Goal: Task Accomplishment & Management: Manage account settings

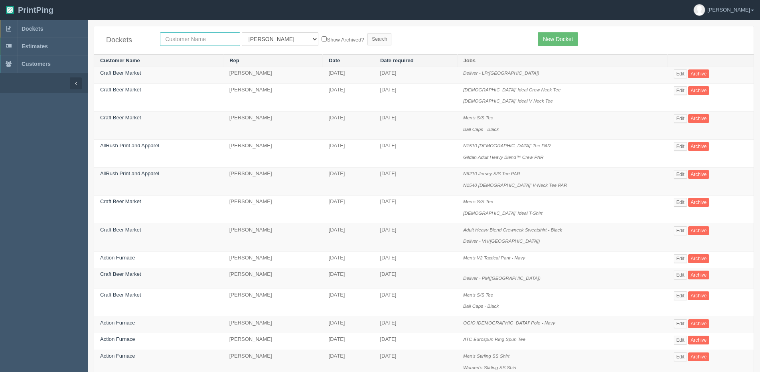
click at [181, 41] on input "text" at bounding box center [200, 39] width 80 height 14
type input "action"
click at [368, 33] on input "Search" at bounding box center [380, 39] width 24 height 12
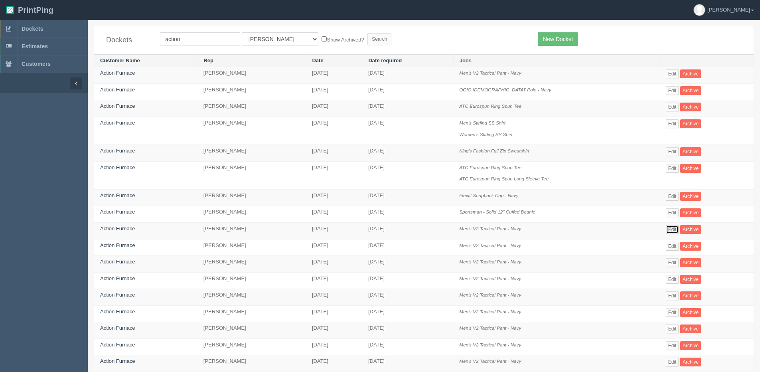
click at [670, 228] on link "Edit" at bounding box center [672, 229] width 13 height 9
click at [676, 246] on link "Edit" at bounding box center [672, 246] width 13 height 9
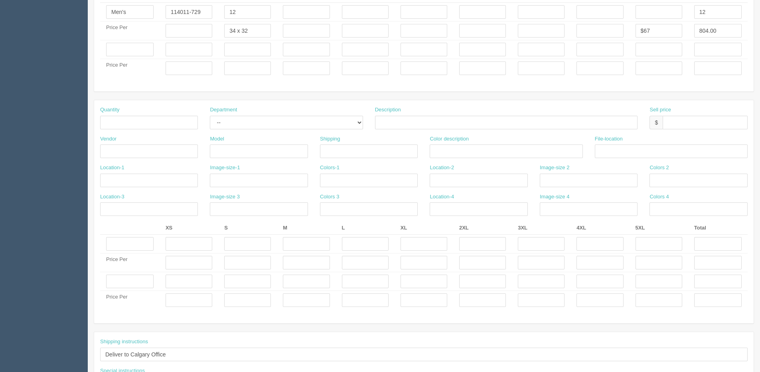
scroll to position [423, 0]
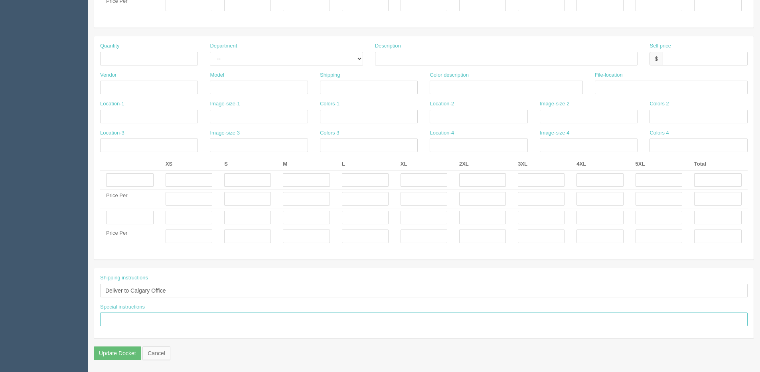
click at [141, 318] on input "text" at bounding box center [424, 319] width 648 height 14
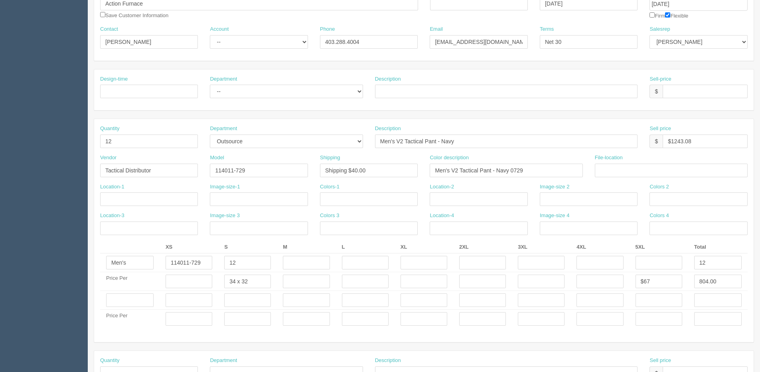
scroll to position [104, 0]
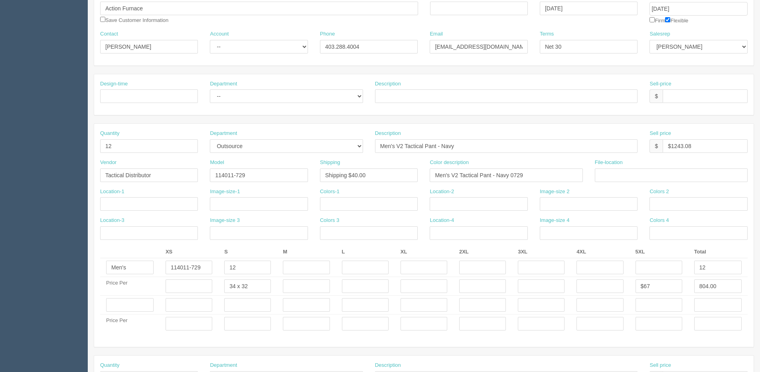
type input "12 ordered, 2 on backorder"
drag, startPoint x: 114, startPoint y: 141, endPoint x: 0, endPoint y: 146, distance: 114.2
click at [14, 146] on section "Dockets Estimates Customers" at bounding box center [380, 303] width 760 height 775
type input "10"
drag, startPoint x: 672, startPoint y: 144, endPoint x: 764, endPoint y: 140, distance: 91.9
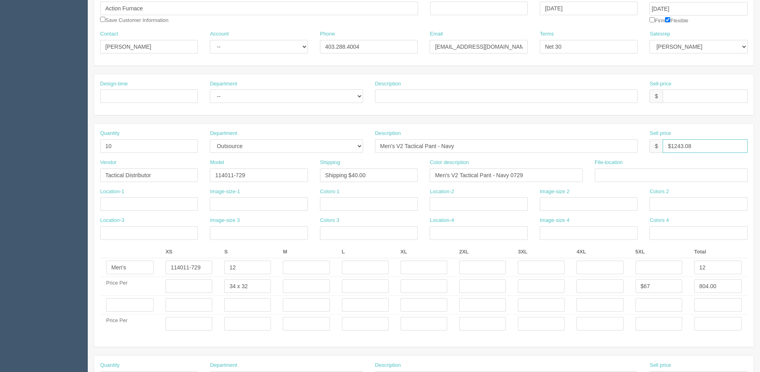
click at [760, 140] on html "PrintPing [PERSON_NAME] Edit account ( [PERSON_NAME][EMAIL_ADDRESS][DOMAIN_NAME…" at bounding box center [380, 293] width 760 height 795
type input "$103.59"
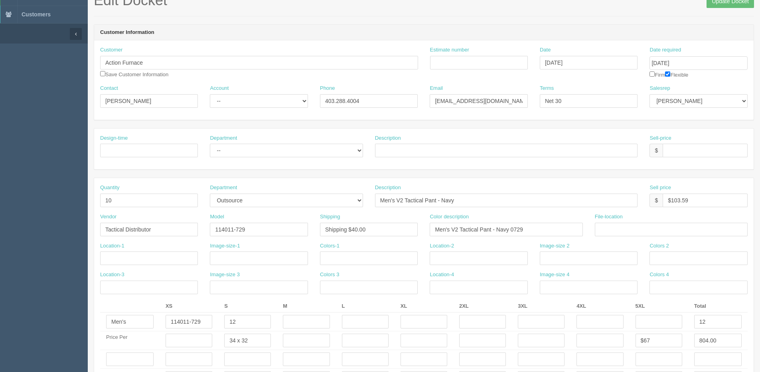
scroll to position [0, 0]
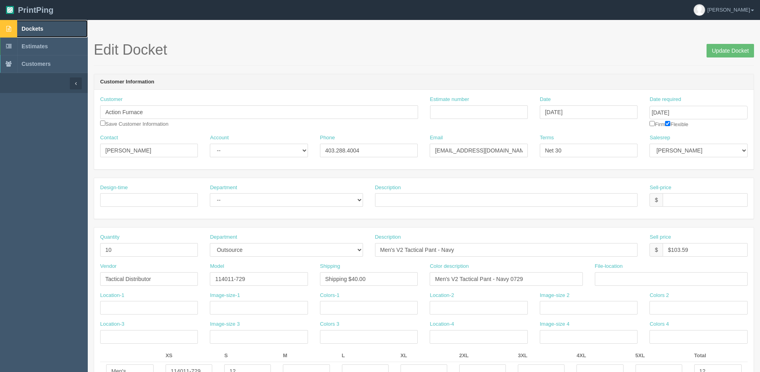
click at [28, 26] on span "Dockets" at bounding box center [33, 29] width 22 height 6
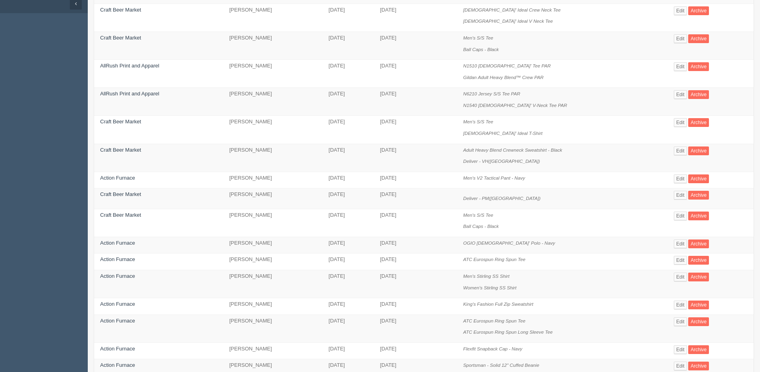
scroll to position [40, 0]
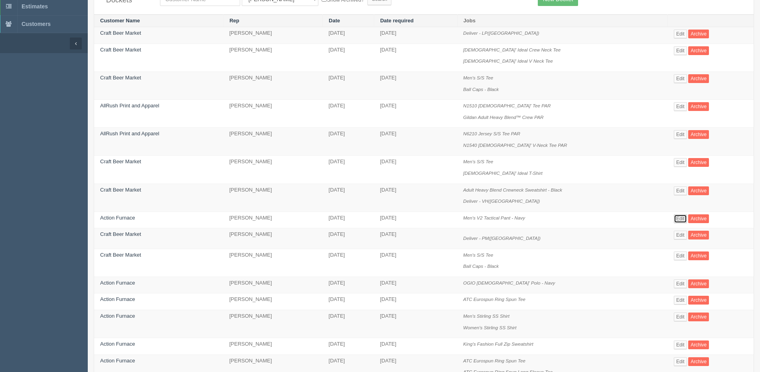
click at [685, 218] on link "Edit" at bounding box center [680, 218] width 13 height 9
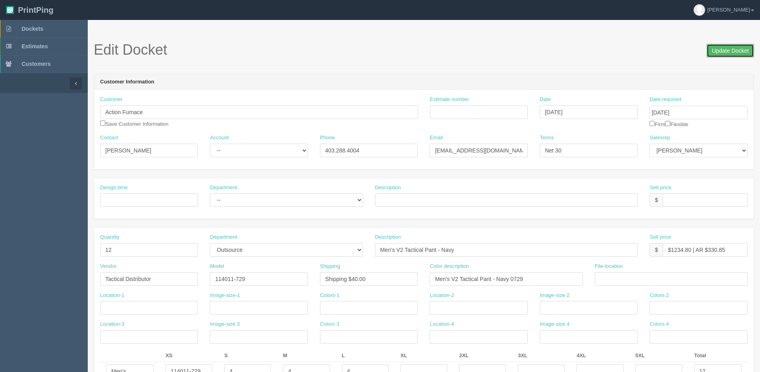
drag, startPoint x: 730, startPoint y: 45, endPoint x: 700, endPoint y: 45, distance: 29.9
click at [725, 45] on input "Update Docket" at bounding box center [730, 51] width 47 height 14
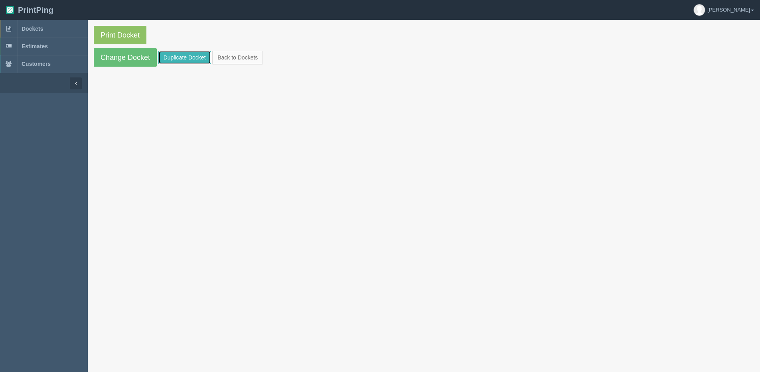
click at [179, 56] on link "Duplicate Docket" at bounding box center [184, 58] width 53 height 14
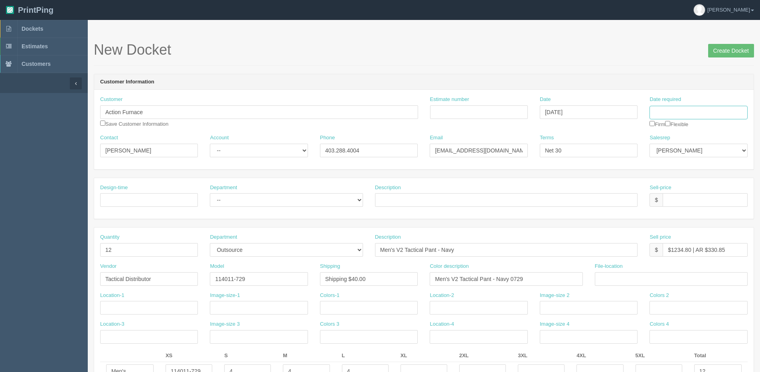
click at [678, 113] on input "Date required" at bounding box center [699, 113] width 98 height 14
click at [664, 224] on th "Today" at bounding box center [689, 224] width 74 height 12
click at [666, 177] on td "15" at bounding box center [668, 178] width 12 height 12
click at [710, 211] on td "10" at bounding box center [711, 212] width 10 height 12
type input "October 10, 2025"
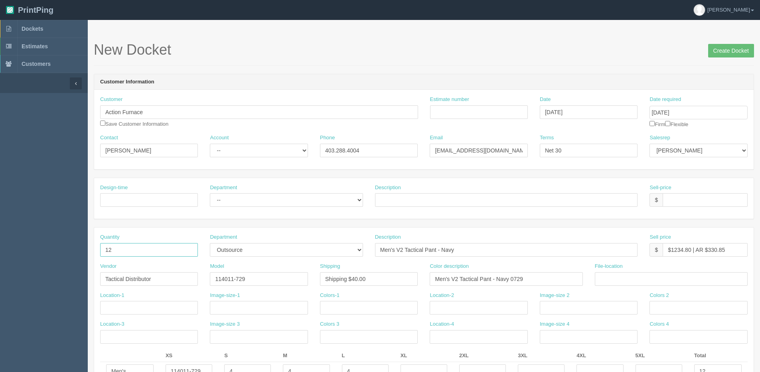
drag, startPoint x: 113, startPoint y: 255, endPoint x: 17, endPoint y: 251, distance: 96.3
type input "2"
click at [729, 49] on input "Create Docket" at bounding box center [731, 51] width 46 height 14
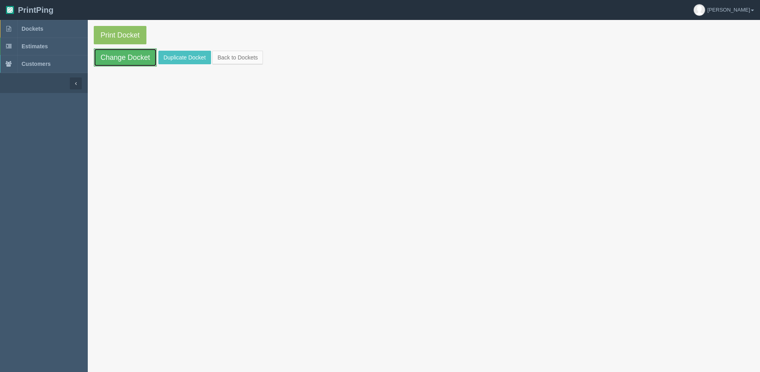
click at [123, 61] on link "Change Docket" at bounding box center [125, 57] width 63 height 18
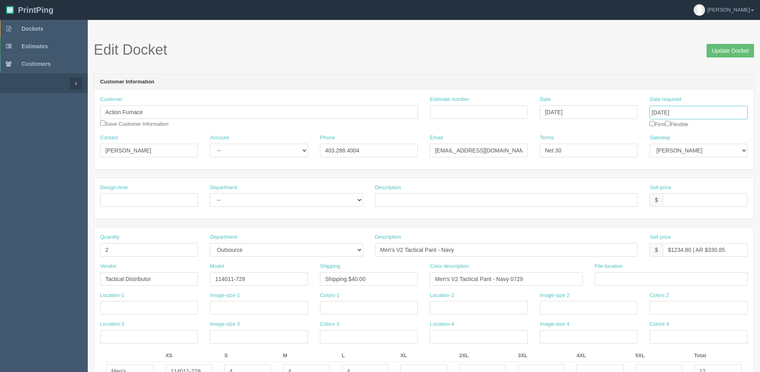
click at [685, 109] on input "October 10, 2025" at bounding box center [699, 113] width 98 height 14
click at [657, 130] on th "«" at bounding box center [657, 130] width 11 height 16
click at [677, 201] on td "30" at bounding box center [679, 201] width 10 height 12
type input "September 30, 2025"
click at [739, 45] on input "Update Docket" at bounding box center [730, 51] width 47 height 14
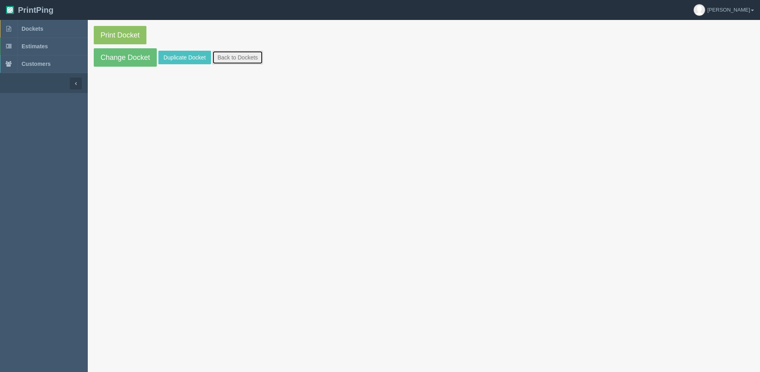
click at [244, 63] on link "Back to Dockets" at bounding box center [237, 58] width 51 height 14
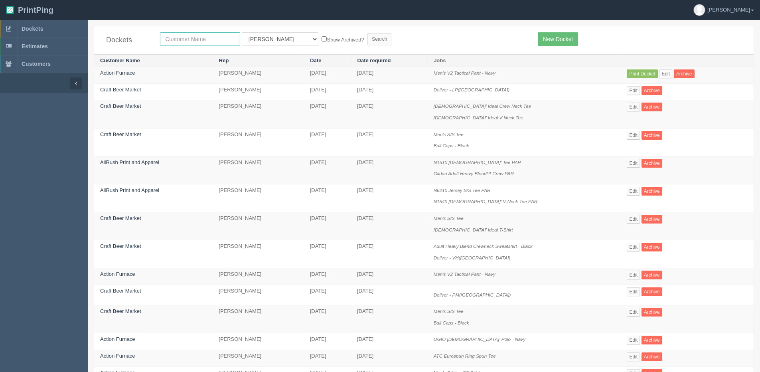
click at [189, 42] on input "text" at bounding box center [200, 39] width 80 height 14
type input "action"
click at [368, 33] on input "Search" at bounding box center [380, 39] width 24 height 12
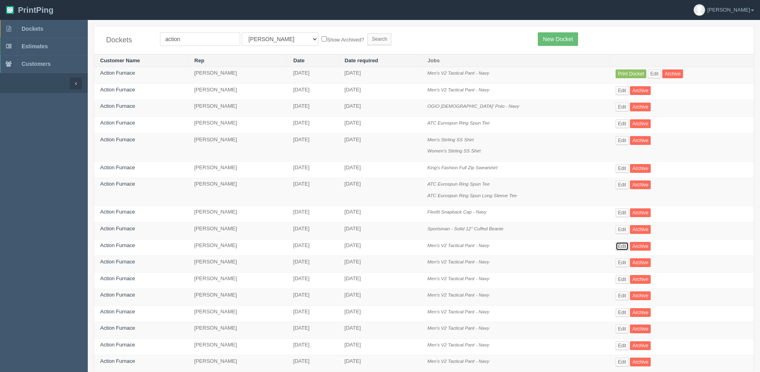
click at [626, 247] on link "Edit" at bounding box center [622, 246] width 13 height 9
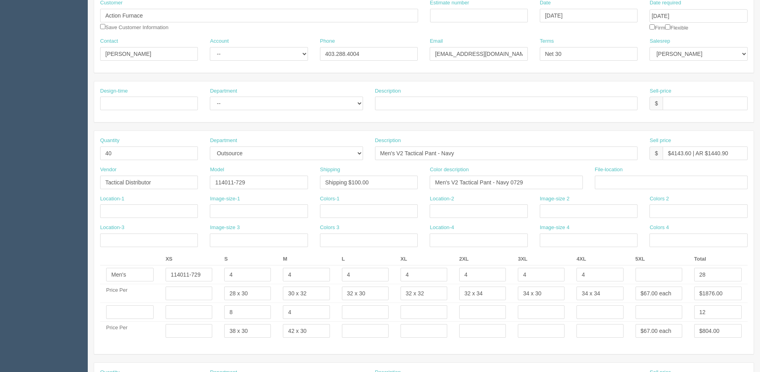
scroll to position [120, 0]
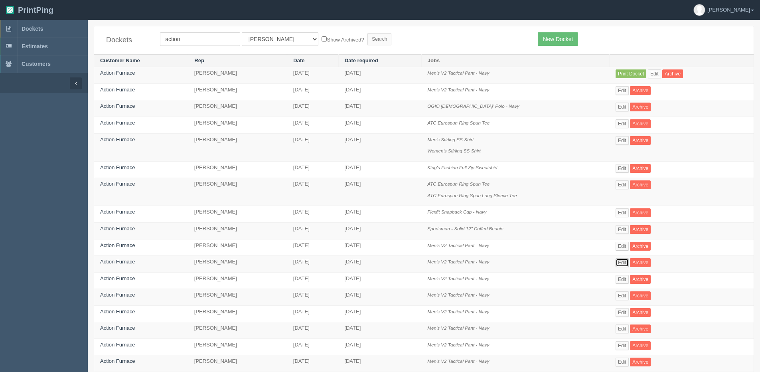
click at [621, 262] on link "Edit" at bounding box center [622, 262] width 13 height 9
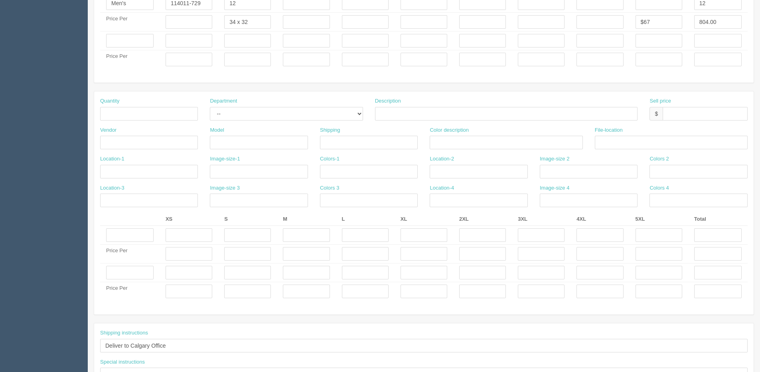
scroll to position [423, 0]
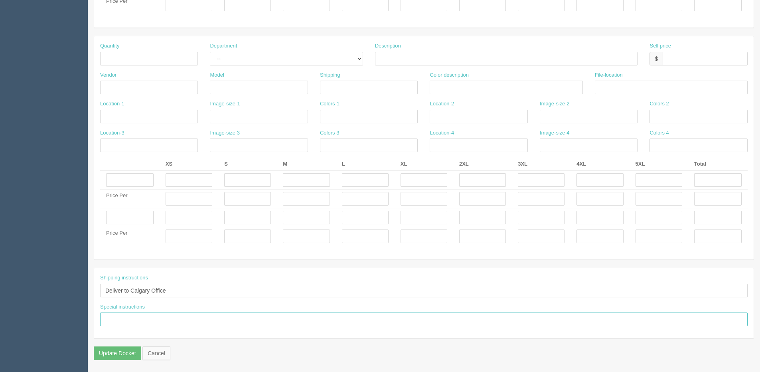
click at [172, 322] on input "text" at bounding box center [424, 319] width 648 height 14
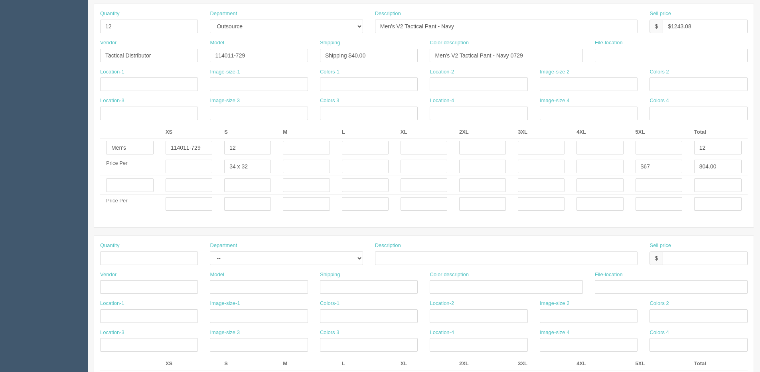
scroll to position [374, 0]
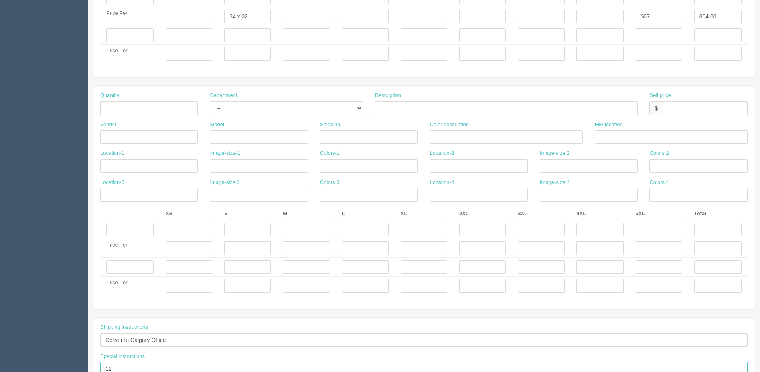
type input "12"
drag, startPoint x: 119, startPoint y: 44, endPoint x: 114, endPoint y: 48, distance: 7.1
click at [114, 48] on tbody "Men's 114011-729 12 12 Price Per 34 x 32 $67 804.00 Price Per" at bounding box center [424, 25] width 648 height 75
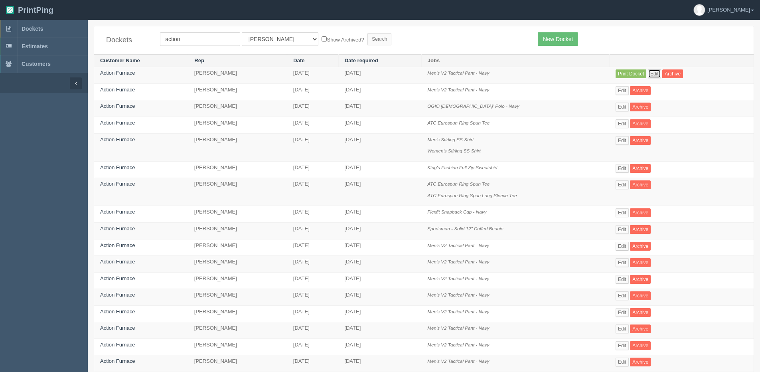
click at [657, 75] on link "Edit" at bounding box center [654, 73] width 13 height 9
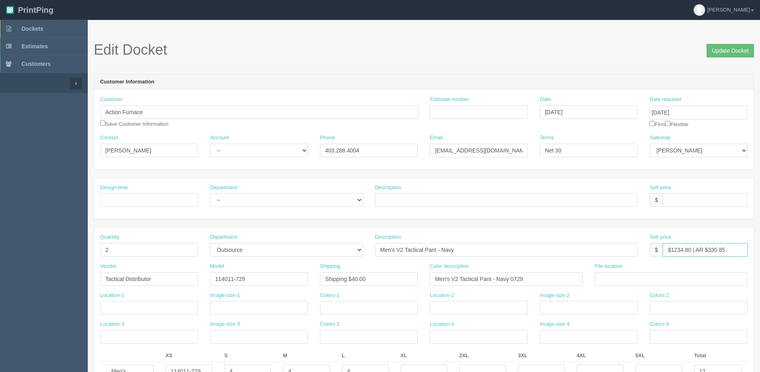
drag, startPoint x: 672, startPoint y: 245, endPoint x: 692, endPoint y: 249, distance: 20.7
click at [692, 249] on input "$1234.80 | AR $330.85" at bounding box center [705, 250] width 85 height 14
drag, startPoint x: 704, startPoint y: 250, endPoint x: 763, endPoint y: 231, distance: 61.2
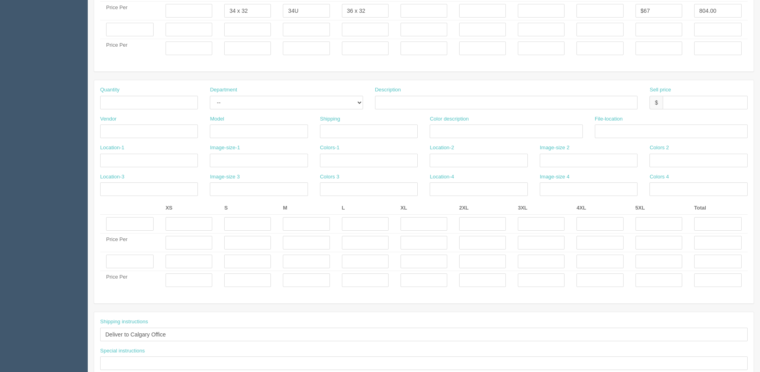
scroll to position [423, 0]
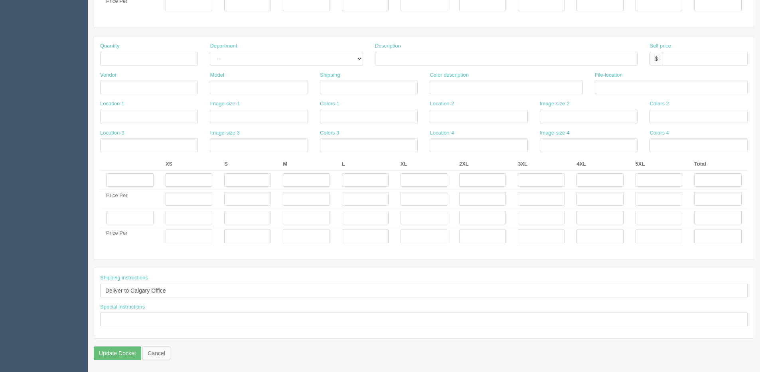
type input "$205.80 | AR $55.14"
click at [159, 322] on input "text" at bounding box center [424, 319] width 648 height 14
type input "12 ordered, 2 on backorder"
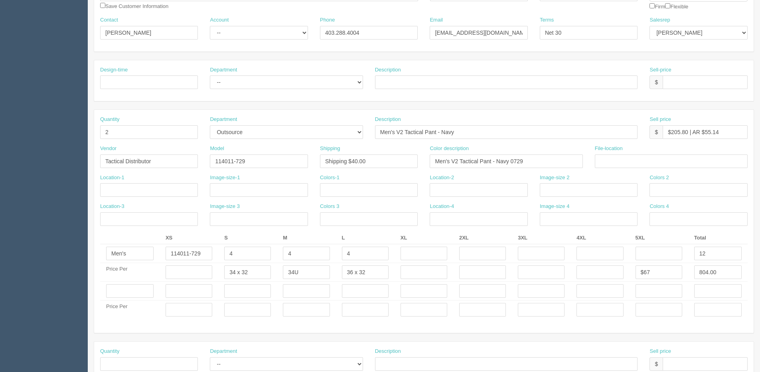
scroll to position [104, 0]
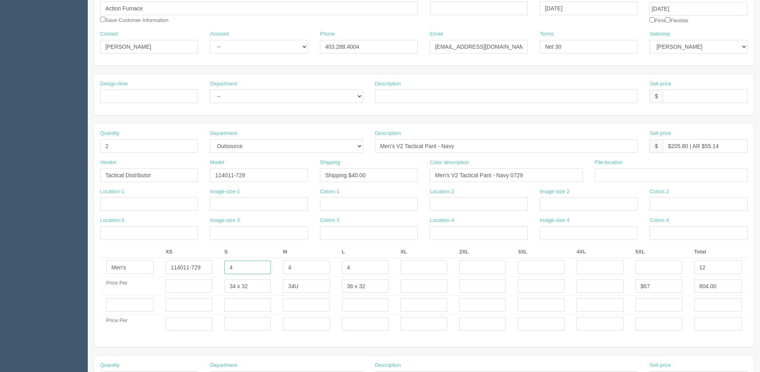
drag, startPoint x: 251, startPoint y: 269, endPoint x: 190, endPoint y: 268, distance: 60.7
click at [190, 268] on tr "Men's 114011-729 4 4 4 12" at bounding box center [424, 267] width 648 height 19
type input "12"
drag, startPoint x: 297, startPoint y: 259, endPoint x: 283, endPoint y: 265, distance: 15.2
click at [283, 265] on td "4" at bounding box center [306, 267] width 59 height 19
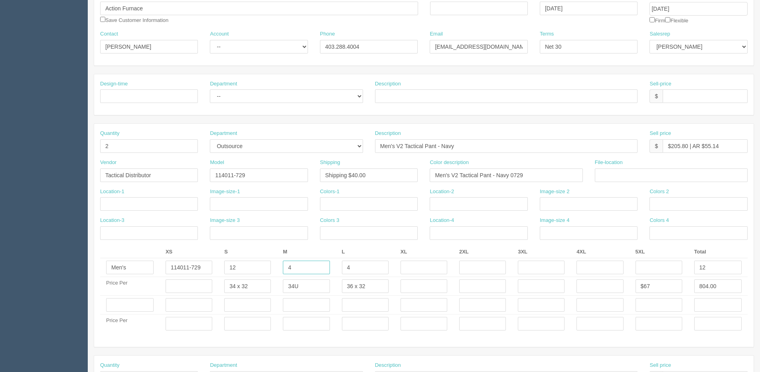
drag, startPoint x: 292, startPoint y: 268, endPoint x: 280, endPoint y: 268, distance: 12.4
click at [281, 268] on td "4" at bounding box center [306, 267] width 59 height 19
drag, startPoint x: 287, startPoint y: 285, endPoint x: 265, endPoint y: 285, distance: 22.0
click at [261, 286] on tr "Price Per 34 x 32 34U 36 x 32 $67 804.00" at bounding box center [424, 286] width 648 height 19
drag, startPoint x: 332, startPoint y: 264, endPoint x: 353, endPoint y: 279, distance: 25.6
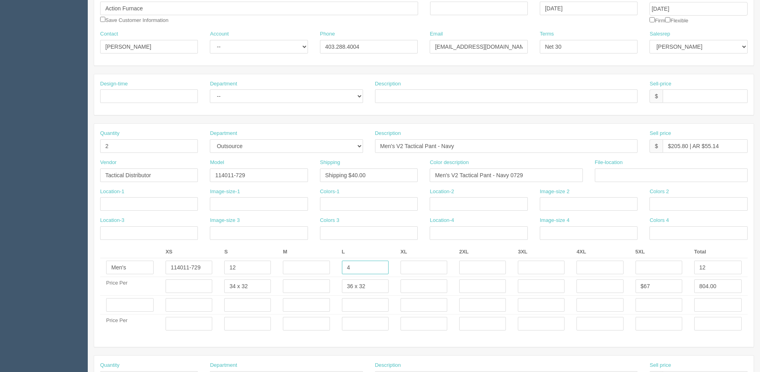
click at [281, 264] on tr "Men's 114011-729 12 4 12" at bounding box center [424, 267] width 648 height 19
drag, startPoint x: 381, startPoint y: 289, endPoint x: 218, endPoint y: 293, distance: 162.9
click at [212, 289] on tr "Price Per 34 x 32 36 x 32 $67 804.00" at bounding box center [424, 286] width 648 height 19
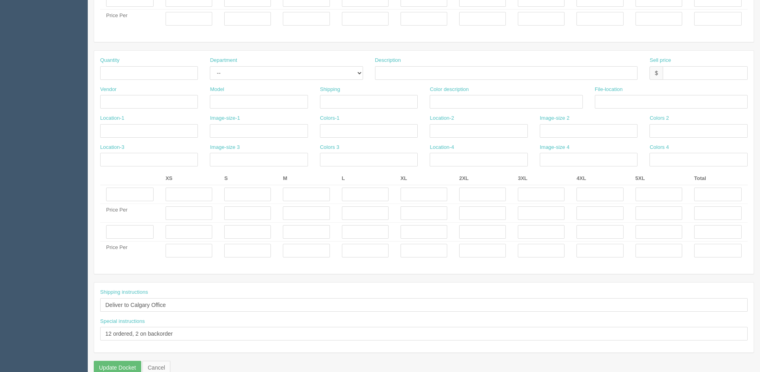
scroll to position [423, 0]
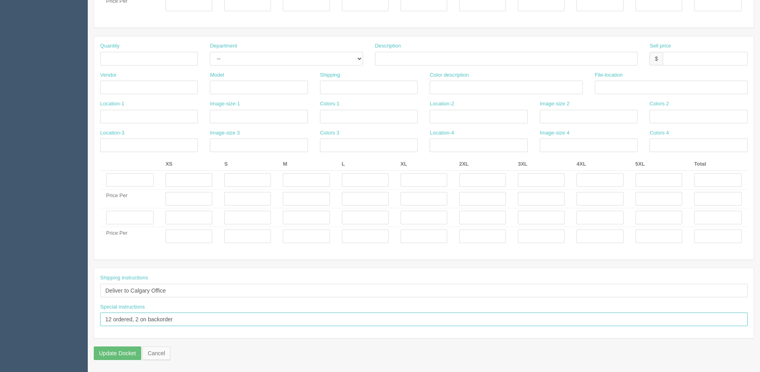
click at [195, 324] on input "12 ordered, 2 on backorder" at bounding box center [424, 319] width 648 height 14
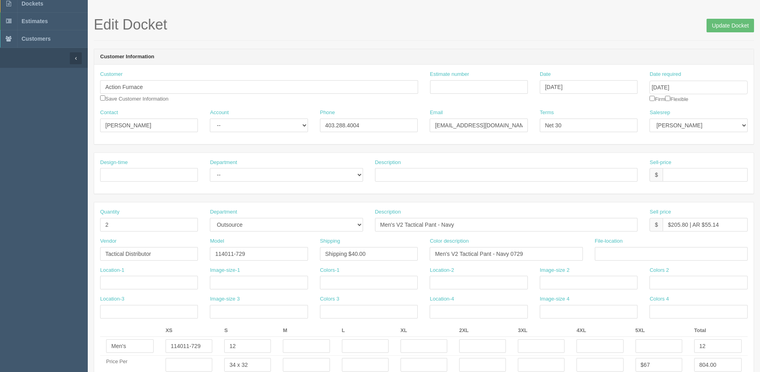
scroll to position [0, 0]
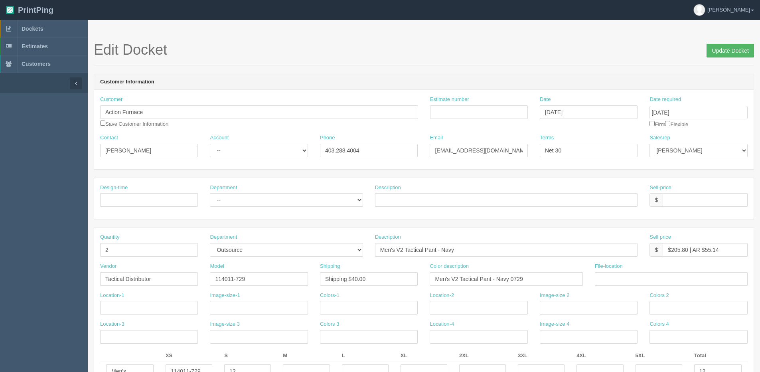
type input "12 ordered, 2 on backorder - PO71876"
drag, startPoint x: 735, startPoint y: 51, endPoint x: 697, endPoint y: 45, distance: 37.9
click at [734, 51] on input "Update Docket" at bounding box center [730, 51] width 47 height 14
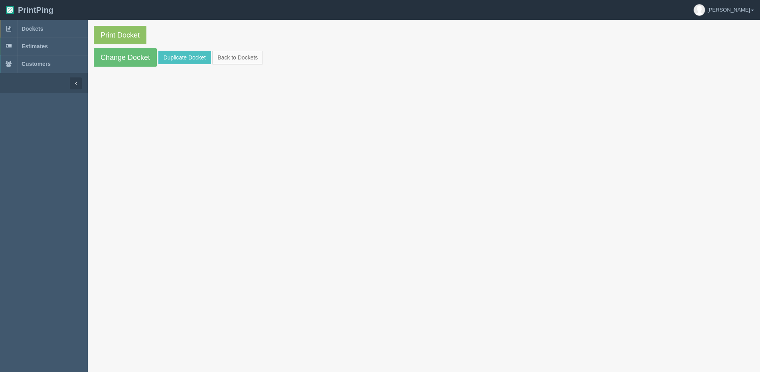
click at [121, 23] on section "Print Docket Change Docket Duplicate Docket Back to Dockets" at bounding box center [424, 46] width 672 height 53
click at [132, 40] on link "Print Docket" at bounding box center [120, 35] width 53 height 18
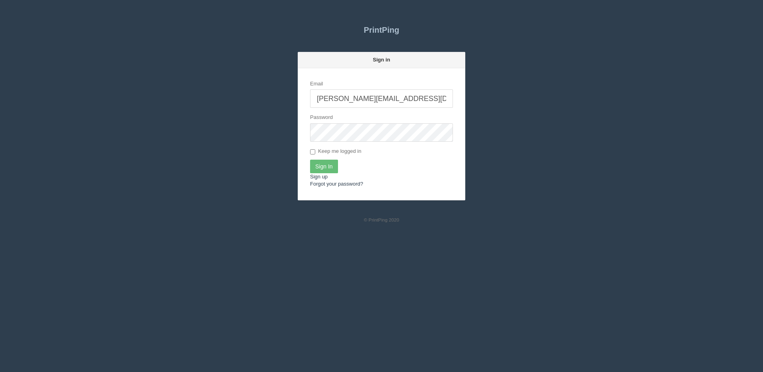
click at [372, 101] on input "[PERSON_NAME][EMAIL_ADDRESS][DOMAIN_NAME]" at bounding box center [381, 98] width 143 height 18
type input "[PERSON_NAME][EMAIL_ADDRESS][DOMAIN_NAME]"
click at [318, 166] on input "Sign In" at bounding box center [324, 167] width 28 height 14
